Goal: Information Seeking & Learning: Learn about a topic

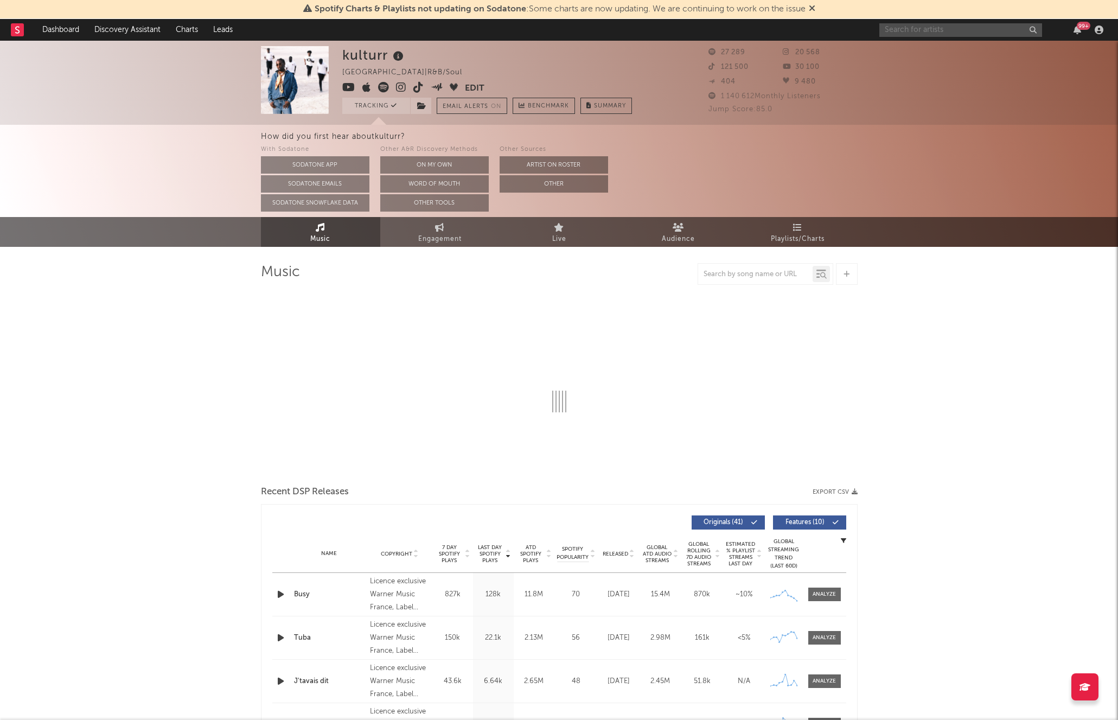
select select "6m"
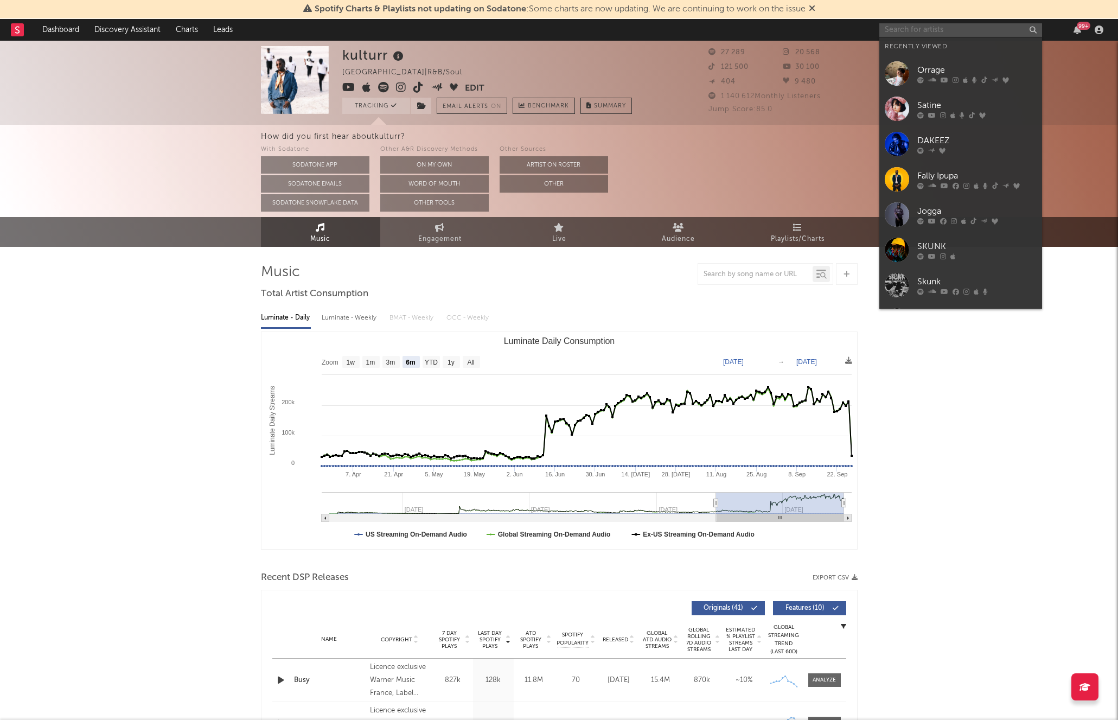
click at [908, 35] on input "text" at bounding box center [961, 30] width 163 height 14
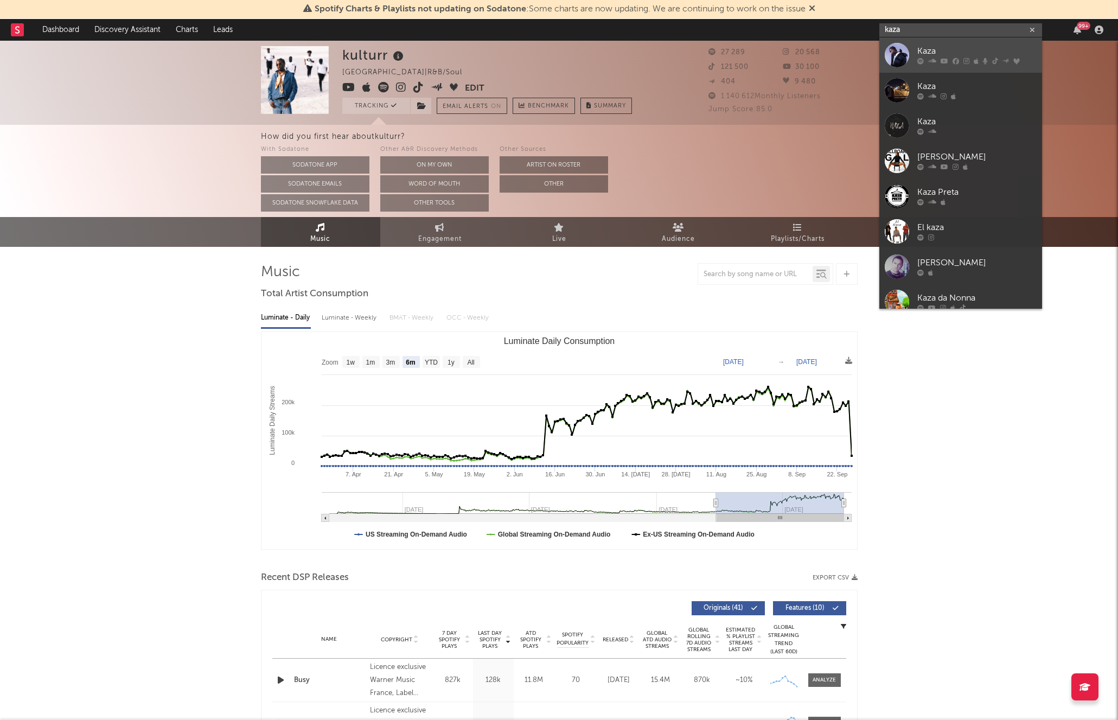
type input "kaza"
click at [946, 53] on div "Kaza" at bounding box center [977, 51] width 119 height 13
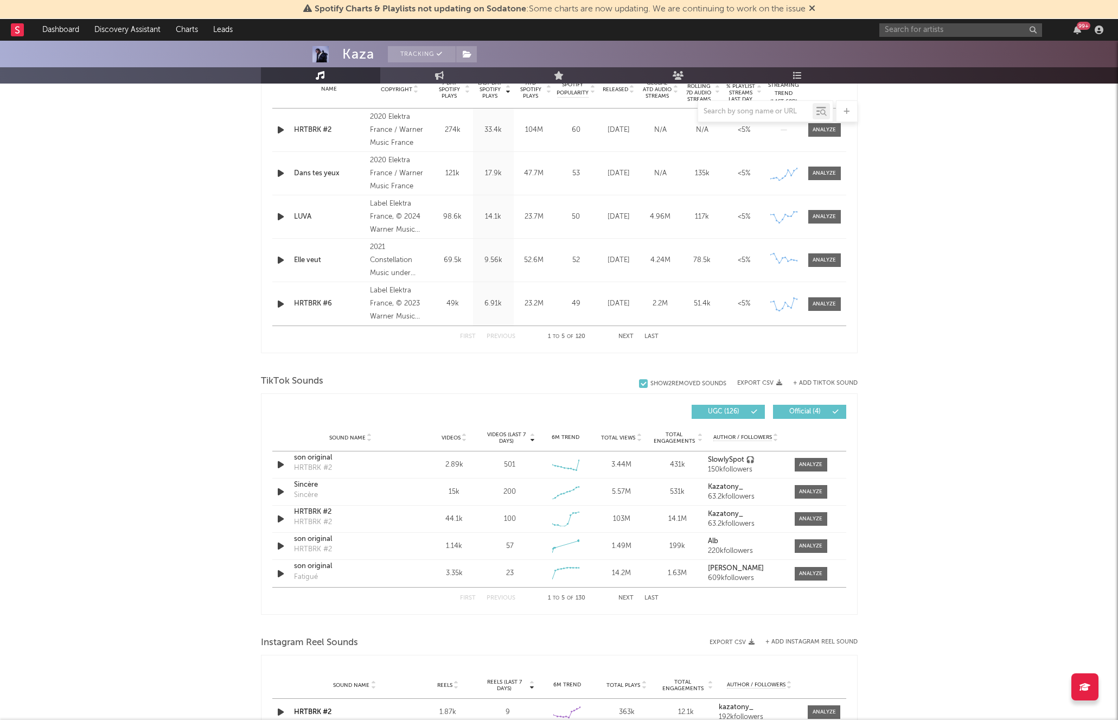
select select "6m"
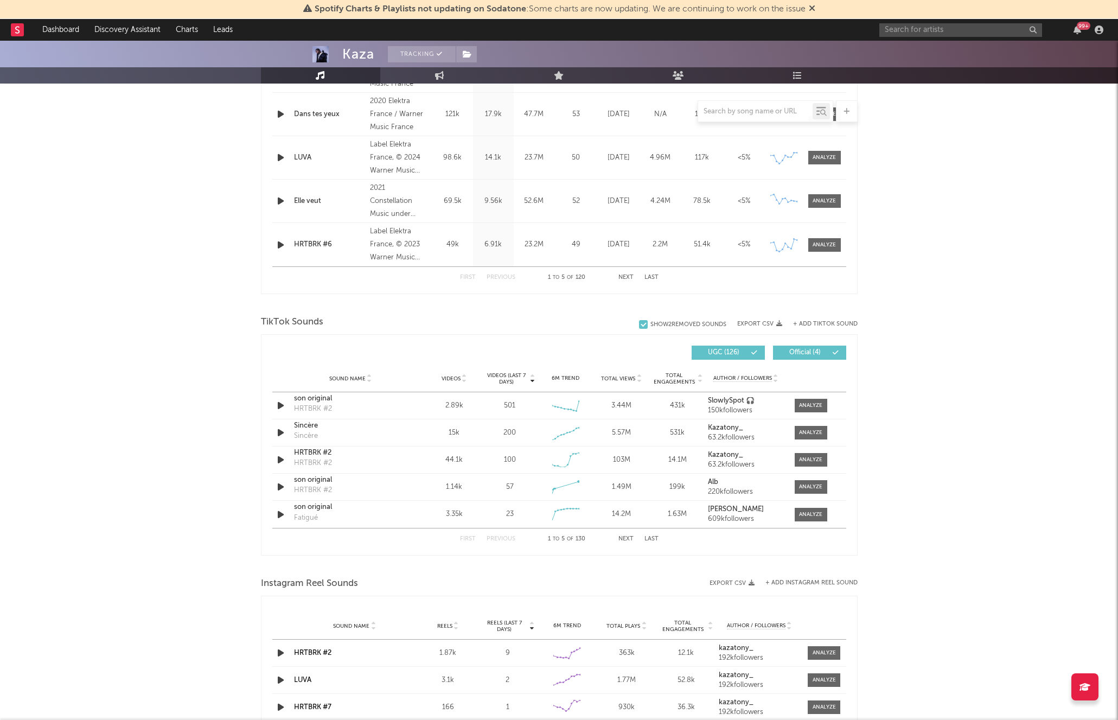
scroll to position [521, 0]
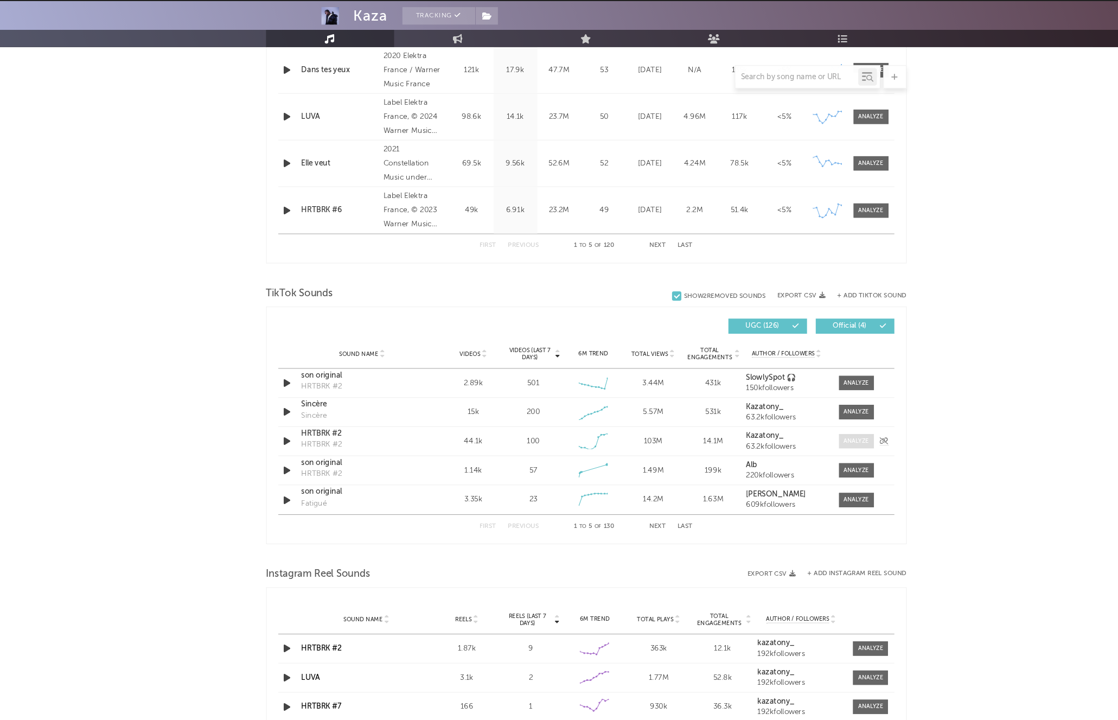
click at [803, 448] on div at bounding box center [810, 451] width 23 height 8
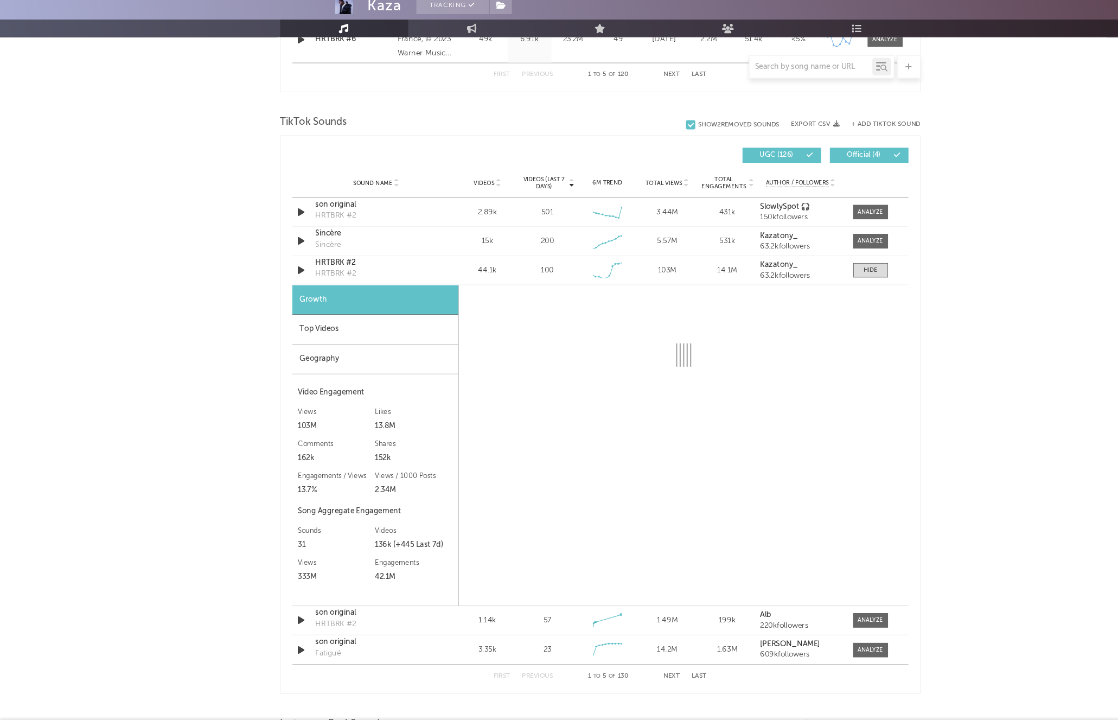
scroll to position [672, 0]
select select "6m"
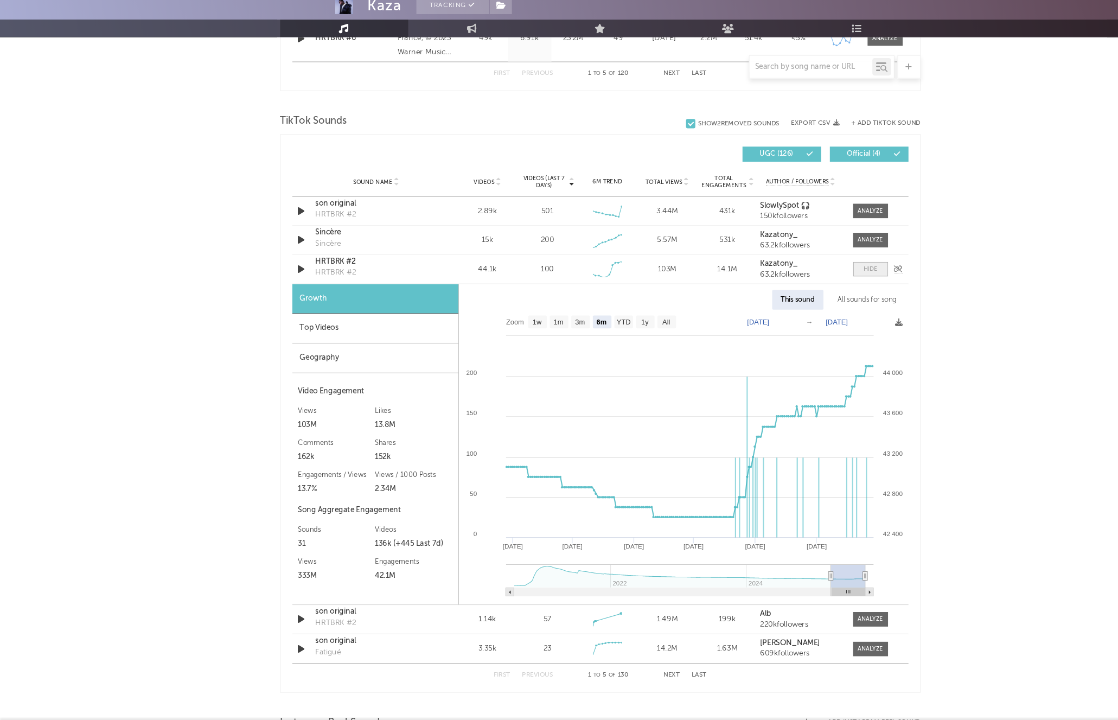
click at [807, 298] on div at bounding box center [811, 300] width 13 height 8
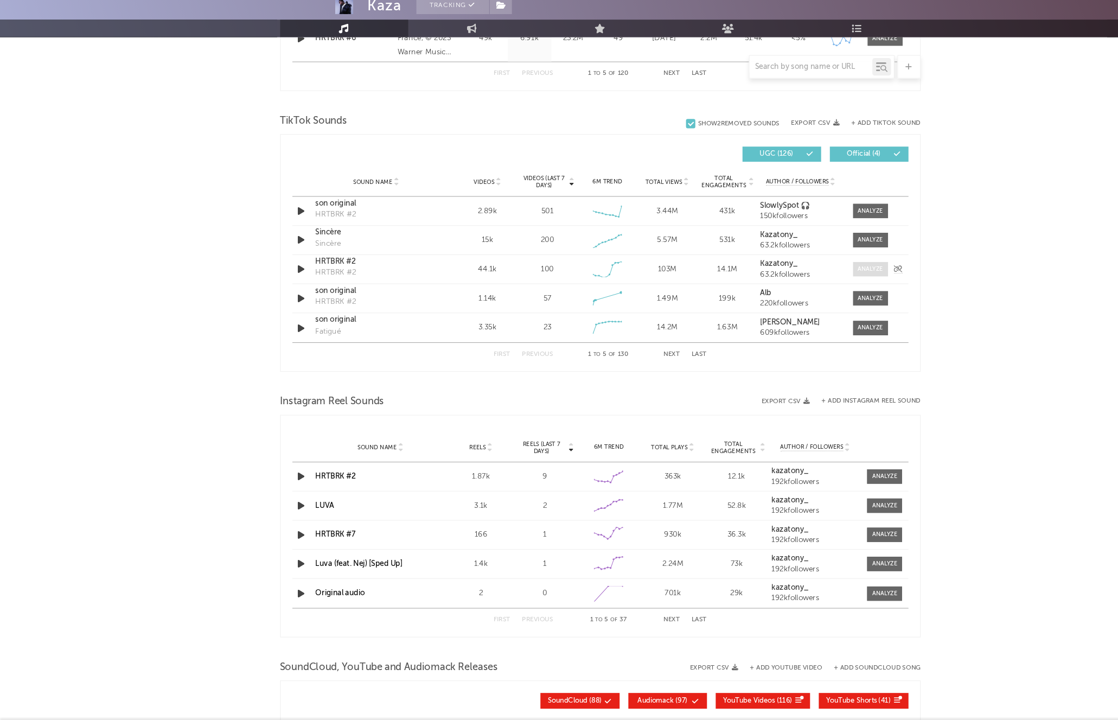
click at [807, 298] on div at bounding box center [810, 300] width 23 height 8
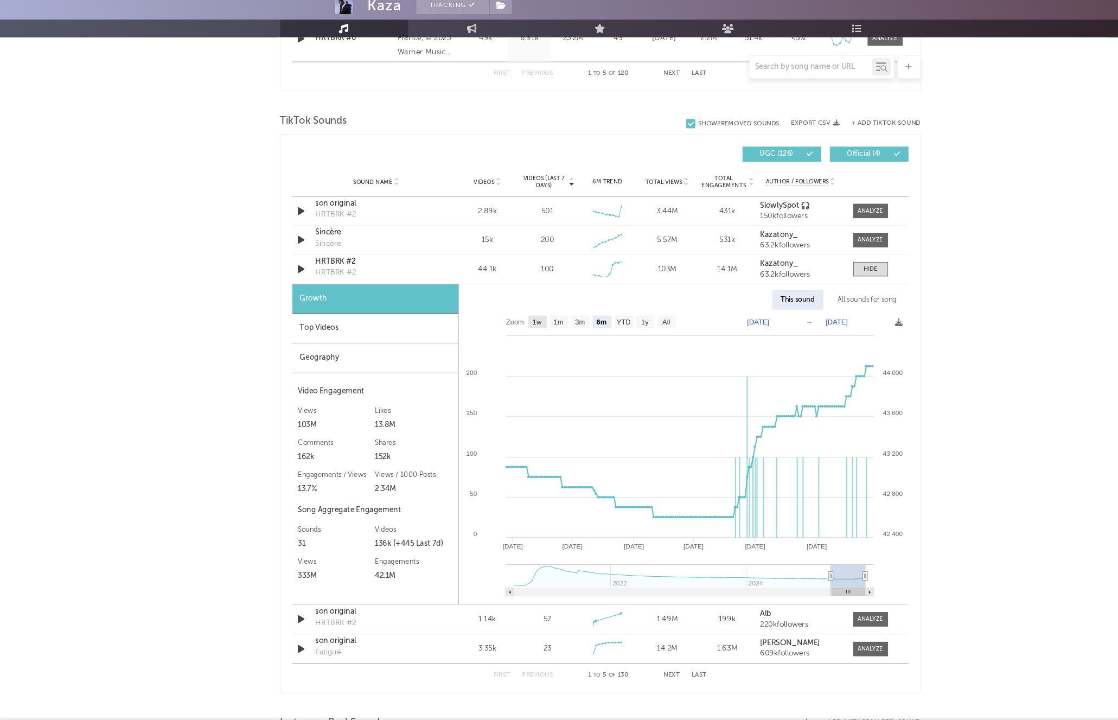
click at [504, 348] on text "1w" at bounding box center [500, 350] width 9 height 8
select select "1w"
type input "[DATE]"
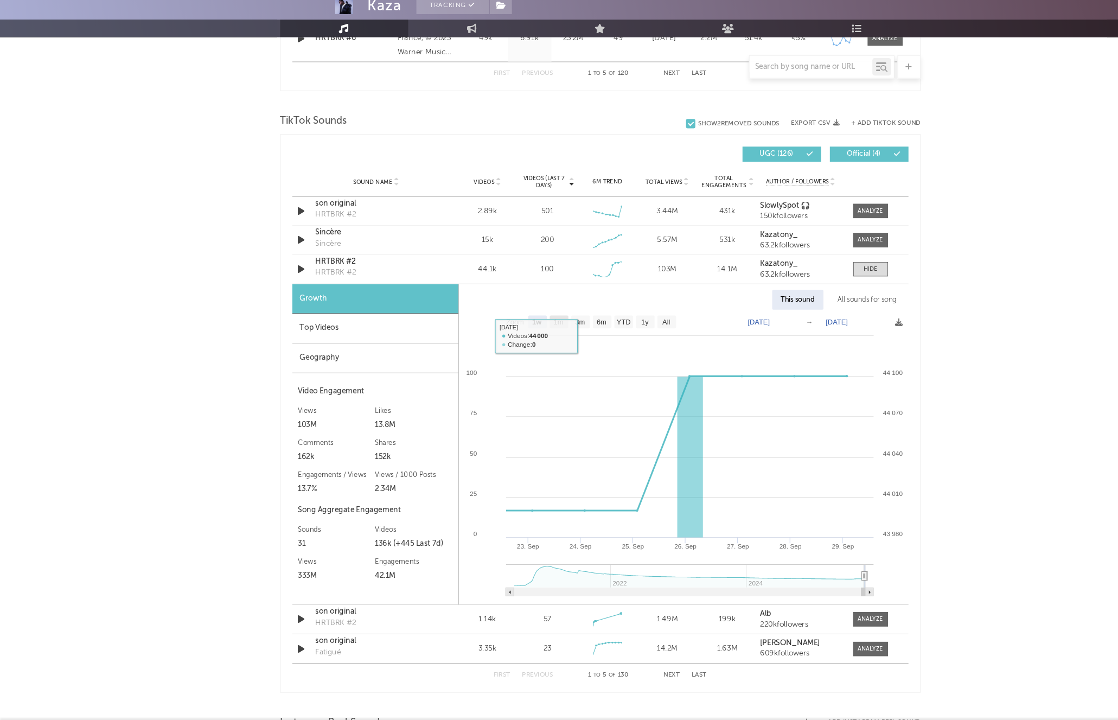
click at [520, 352] on rect at bounding box center [520, 349] width 17 height 12
select select "1m"
type input "[DATE]"
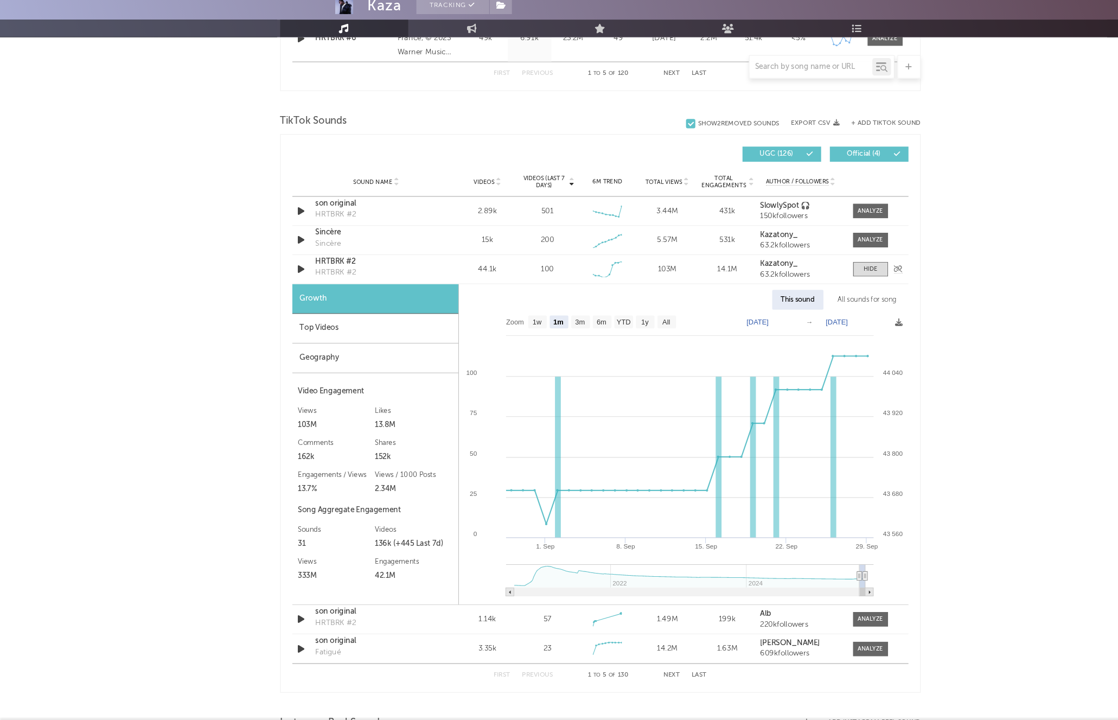
click at [343, 297] on div "HRTBRK #2 HRTBRK #2" at bounding box center [350, 300] width 113 height 25
click at [811, 299] on div at bounding box center [811, 300] width 13 height 8
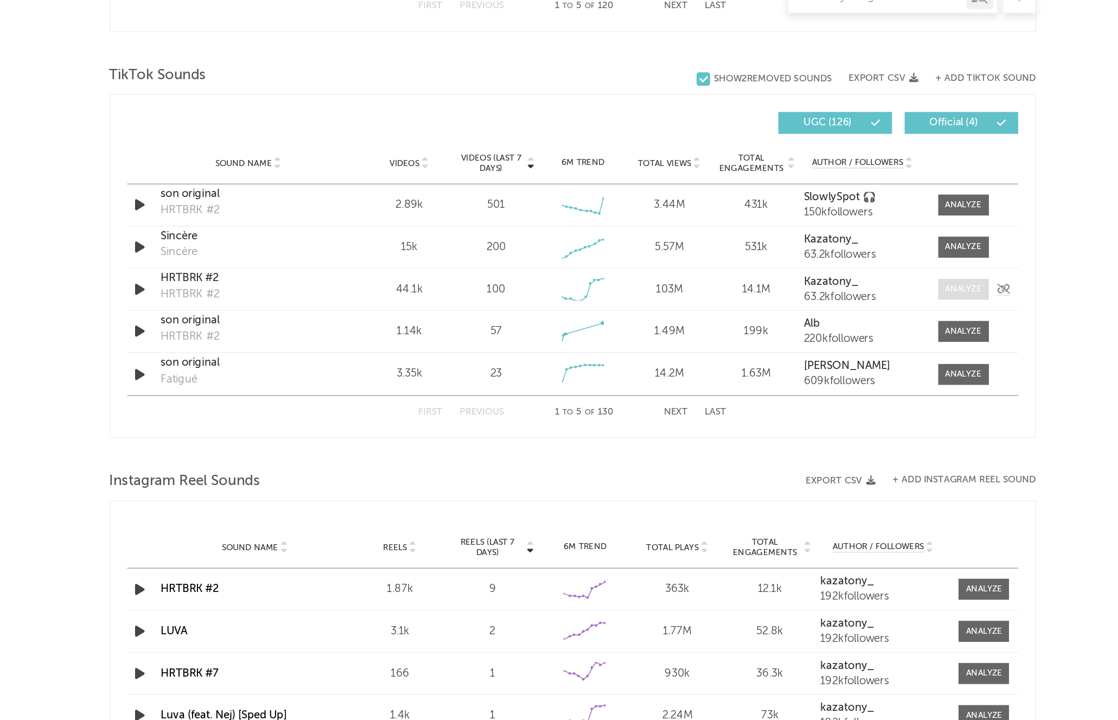
click at [817, 297] on div at bounding box center [810, 300] width 23 height 8
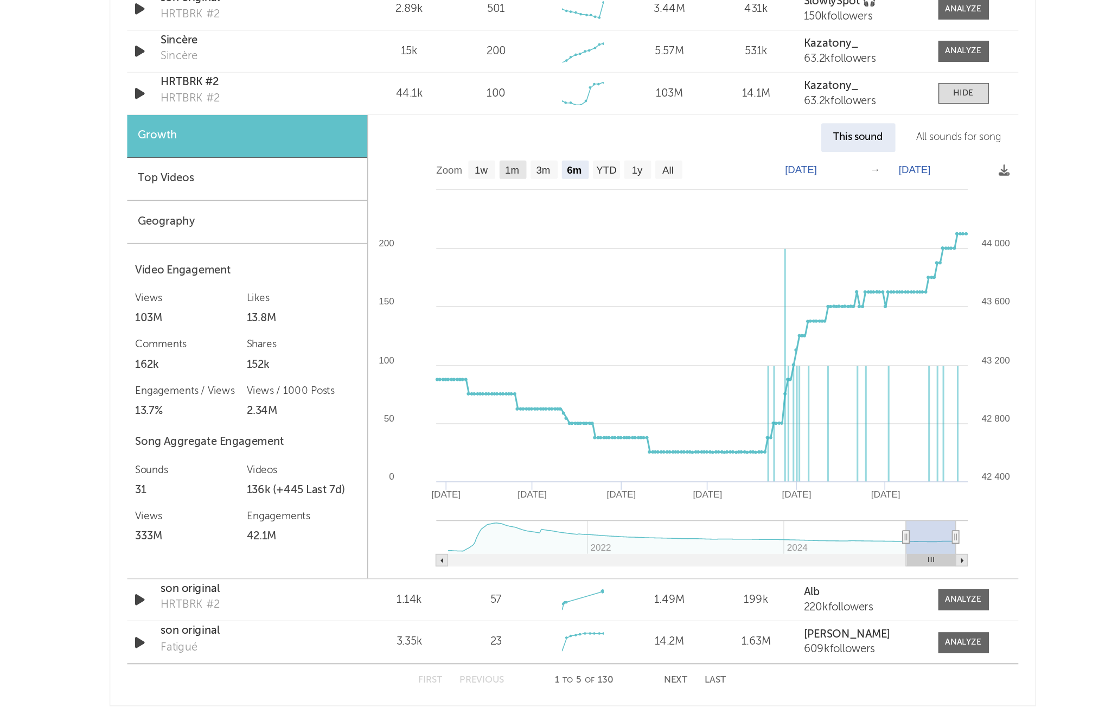
click at [523, 353] on rect at bounding box center [520, 349] width 17 height 12
select select "1m"
type input "[DATE]"
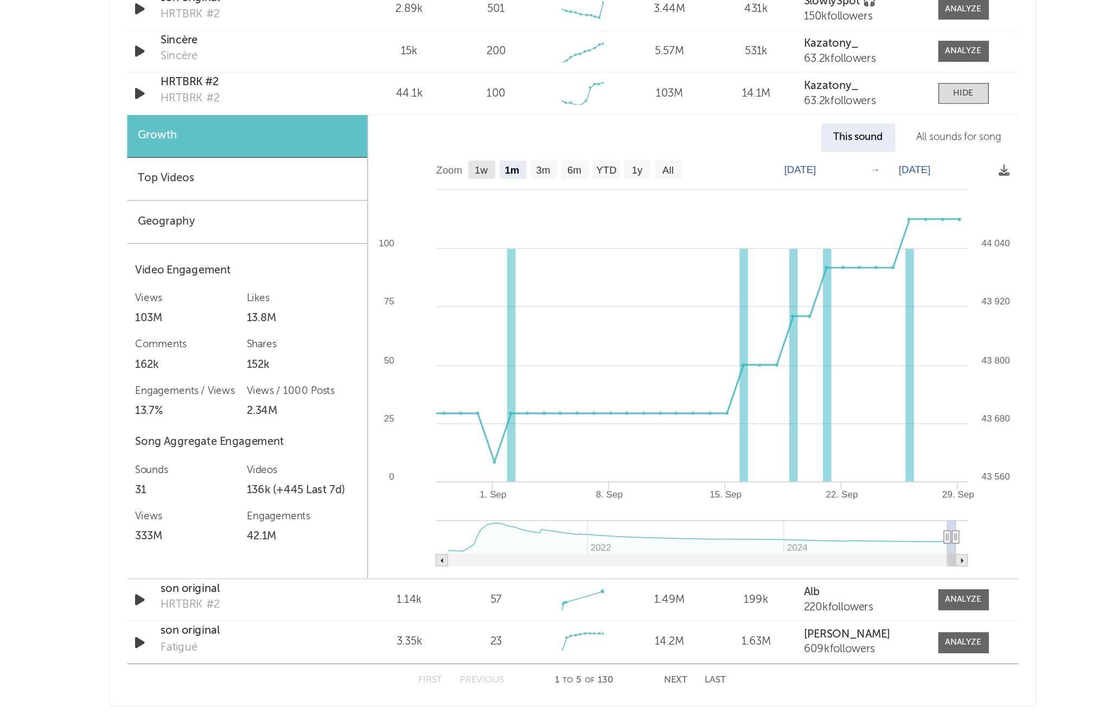
click at [504, 351] on text "1w" at bounding box center [500, 350] width 9 height 8
select select "1w"
type input "[DATE]"
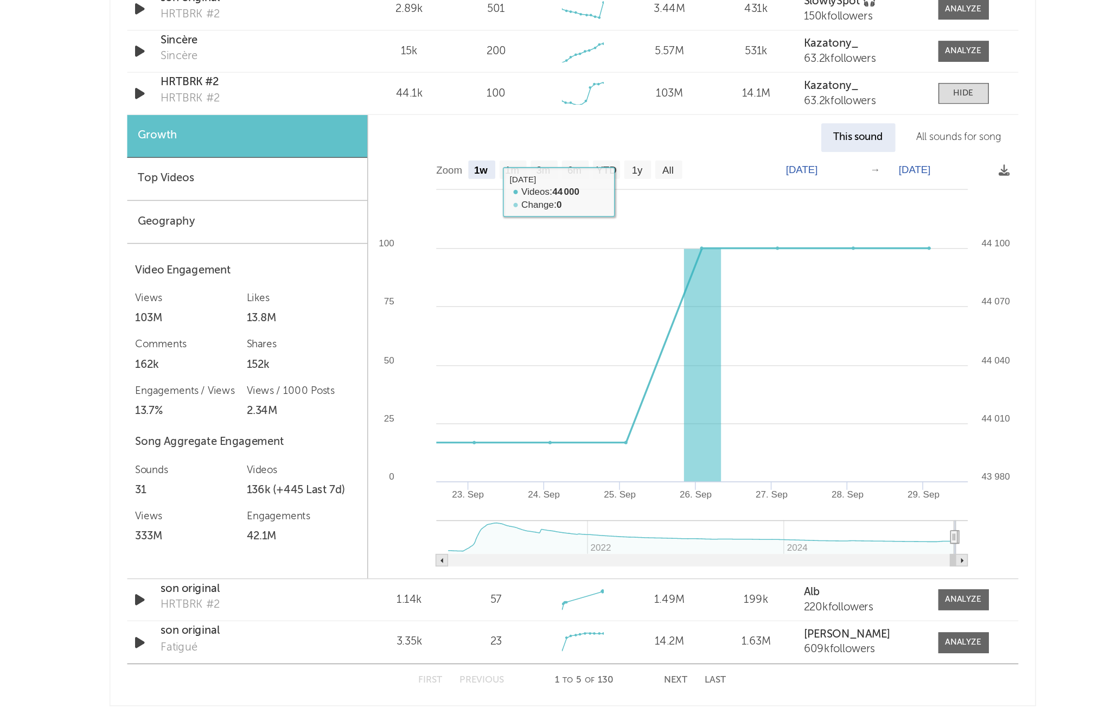
click at [545, 357] on rect at bounding box center [637, 475] width 419 height 275
click at [513, 352] on rect at bounding box center [520, 349] width 17 height 12
select select "1m"
type input "[DATE]"
